Goal: Task Accomplishment & Management: Manage account settings

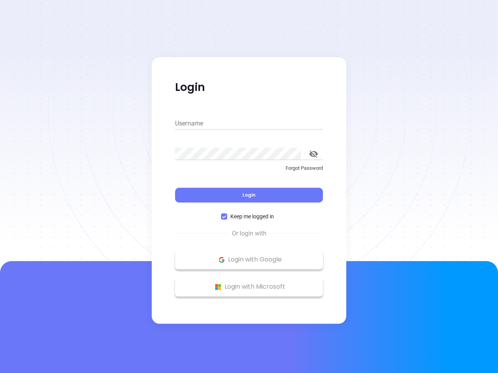
click at [249, 187] on div "Login" at bounding box center [249, 191] width 148 height 24
click at [249, 124] on input "Username" at bounding box center [249, 123] width 148 height 12
click at [314, 154] on icon "toggle password visibility" at bounding box center [313, 154] width 9 height 7
click at [249, 195] on span "Login" at bounding box center [248, 195] width 13 height 7
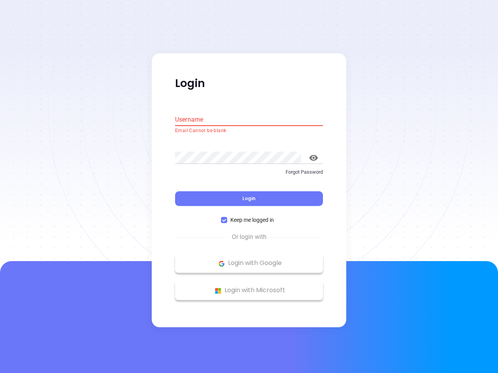
click at [249, 217] on span "Keep me logged in" at bounding box center [252, 220] width 50 height 9
click at [227, 217] on input "Keep me logged in" at bounding box center [224, 220] width 6 height 6
checkbox input "false"
click at [249, 260] on p "Login with Google" at bounding box center [249, 264] width 140 height 12
click at [249, 287] on p "Login with Microsoft" at bounding box center [249, 291] width 140 height 12
